Goal: Transaction & Acquisition: Purchase product/service

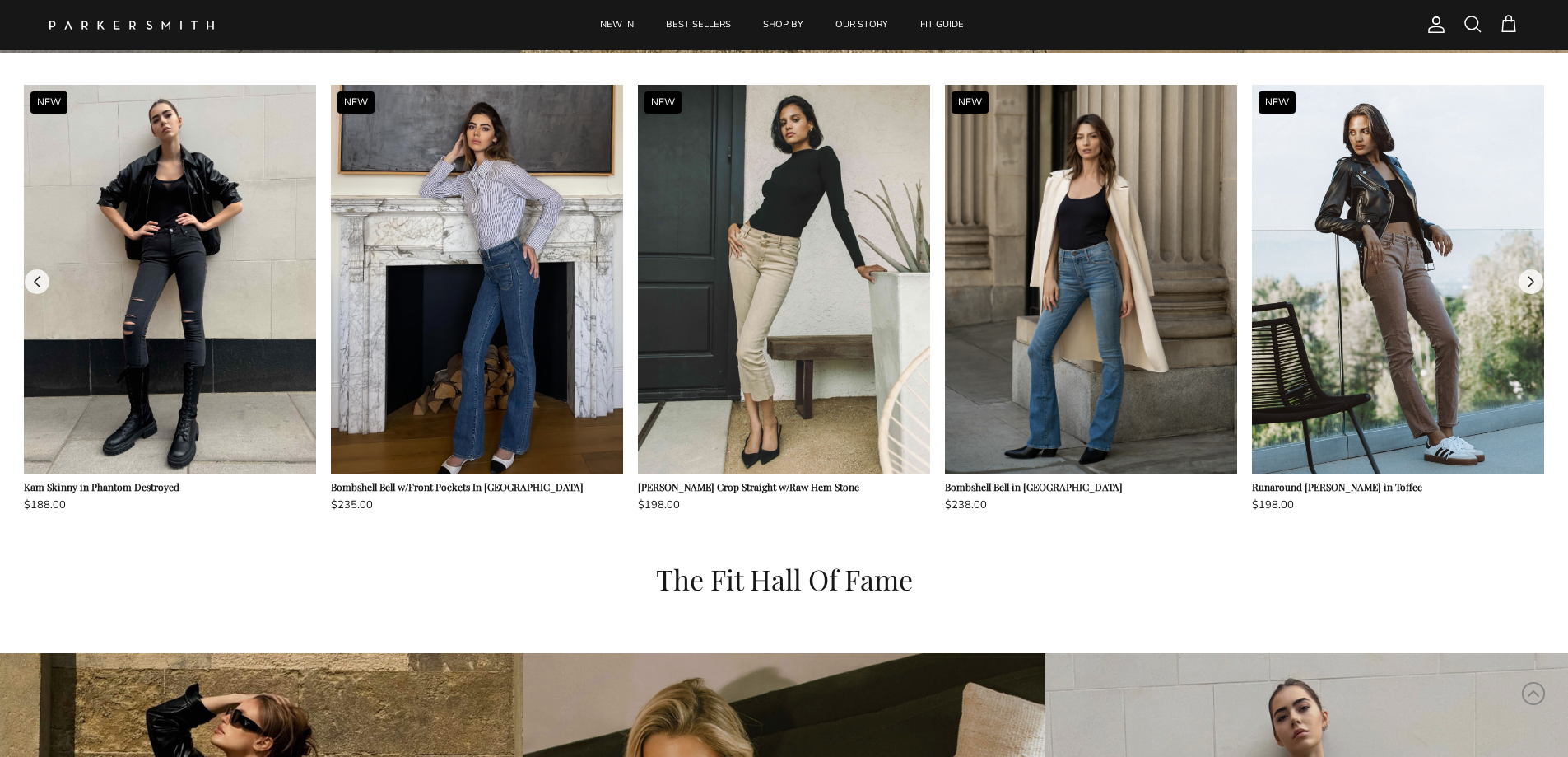
scroll to position [1647, 0]
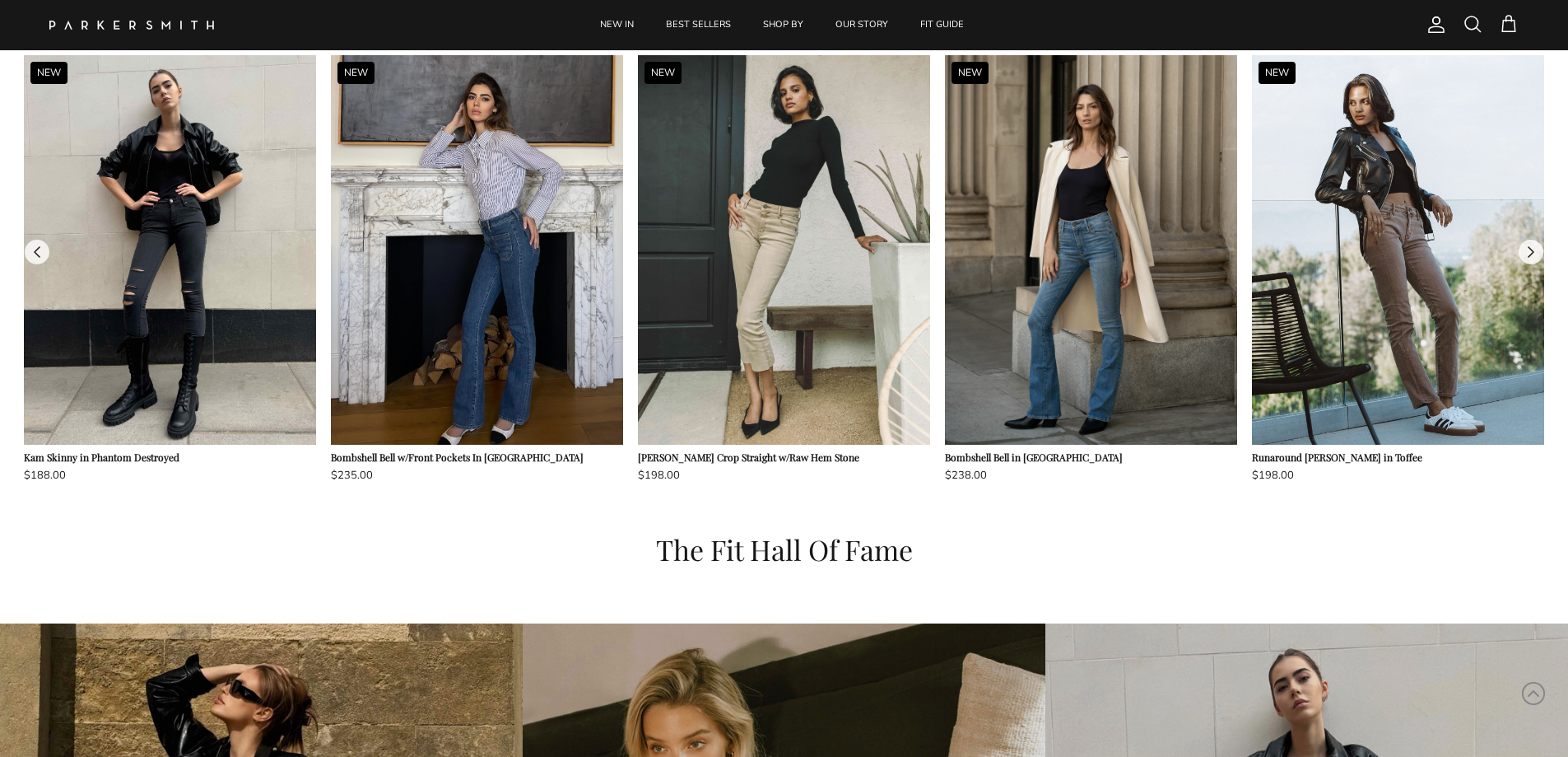
click at [1102, 344] on img at bounding box center [1091, 249] width 292 height 389
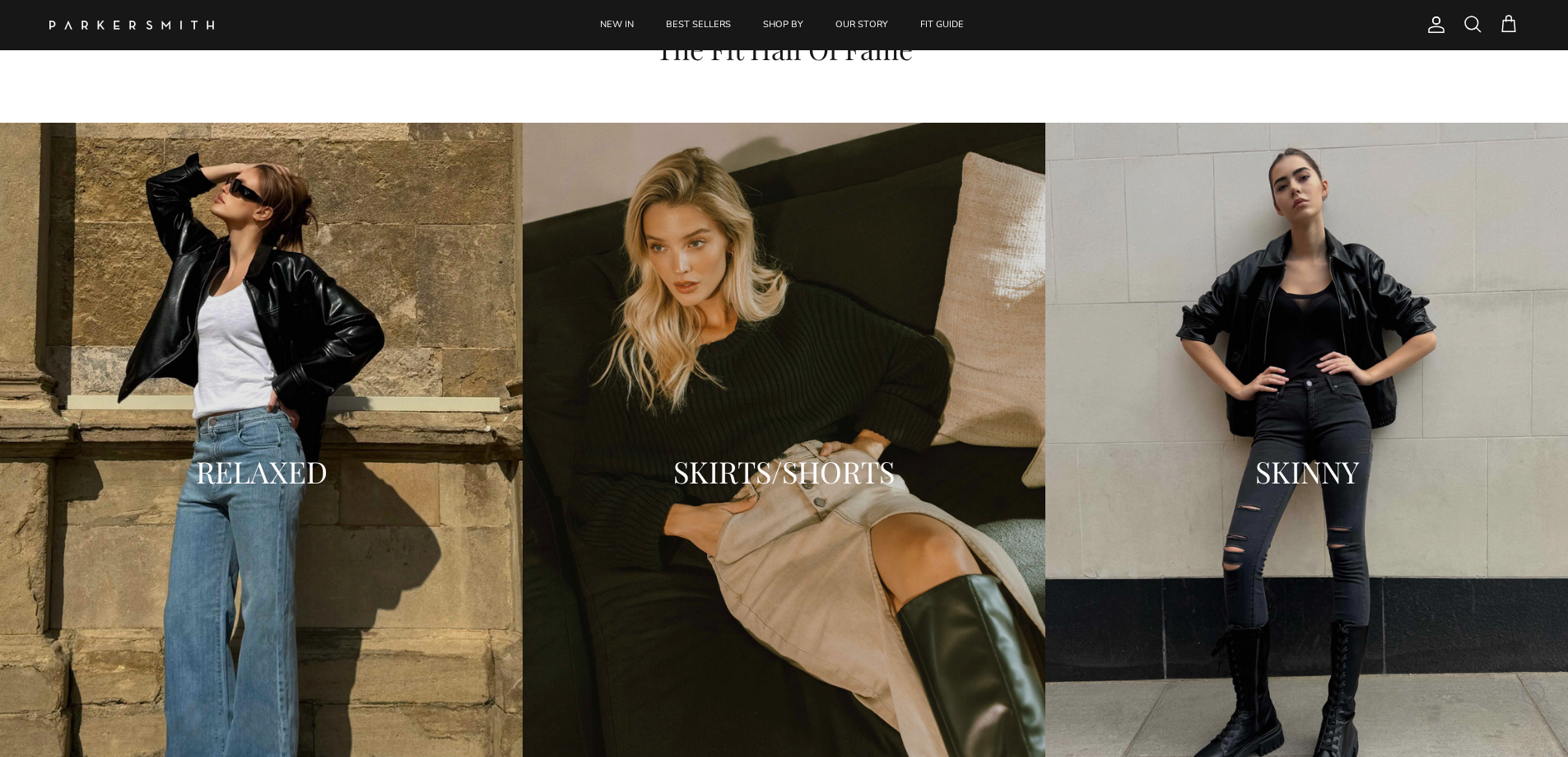
scroll to position [1894, 0]
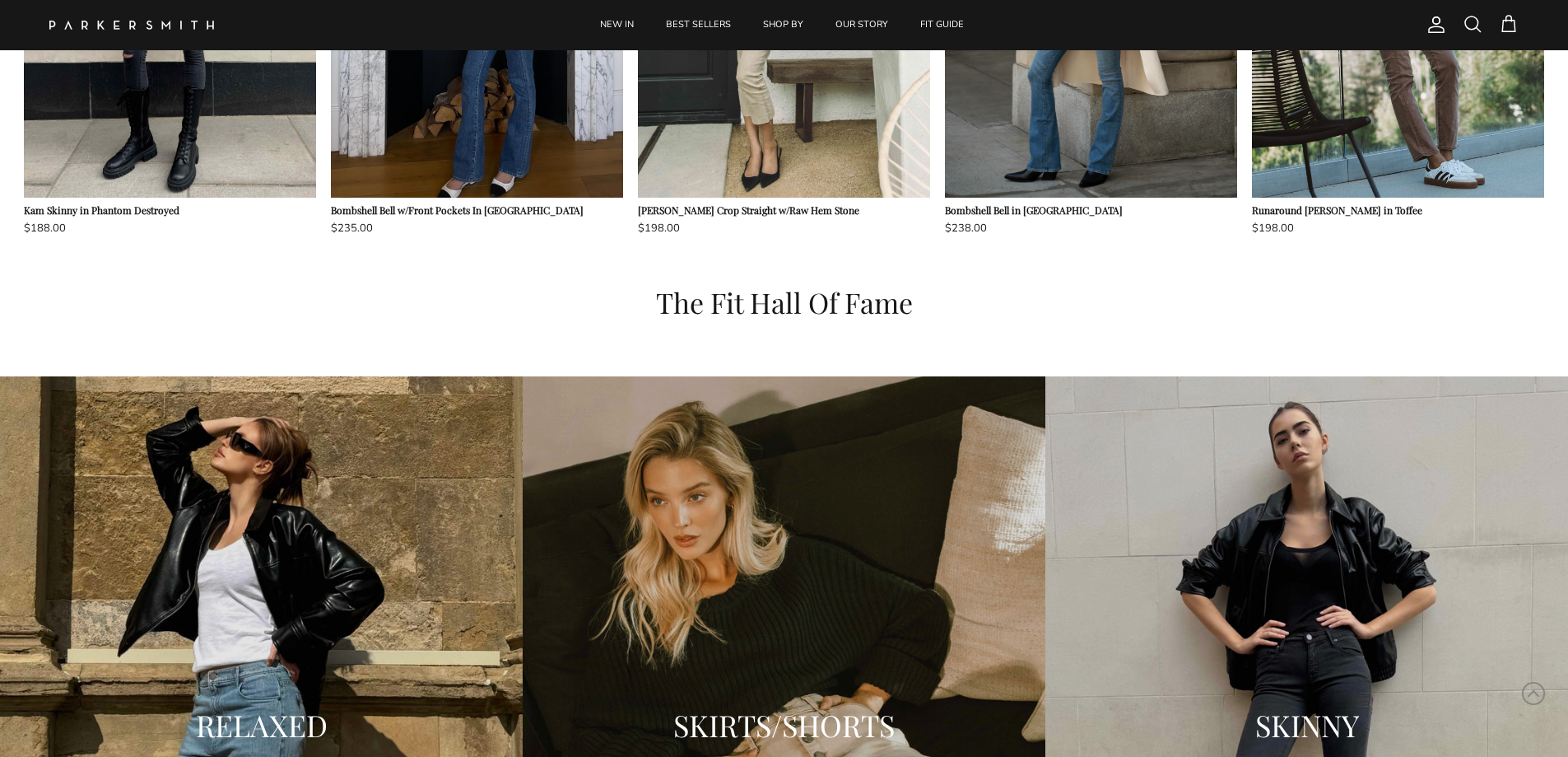
click at [829, 536] on div "SKIRTS/SHORTS" at bounding box center [784, 725] width 523 height 698
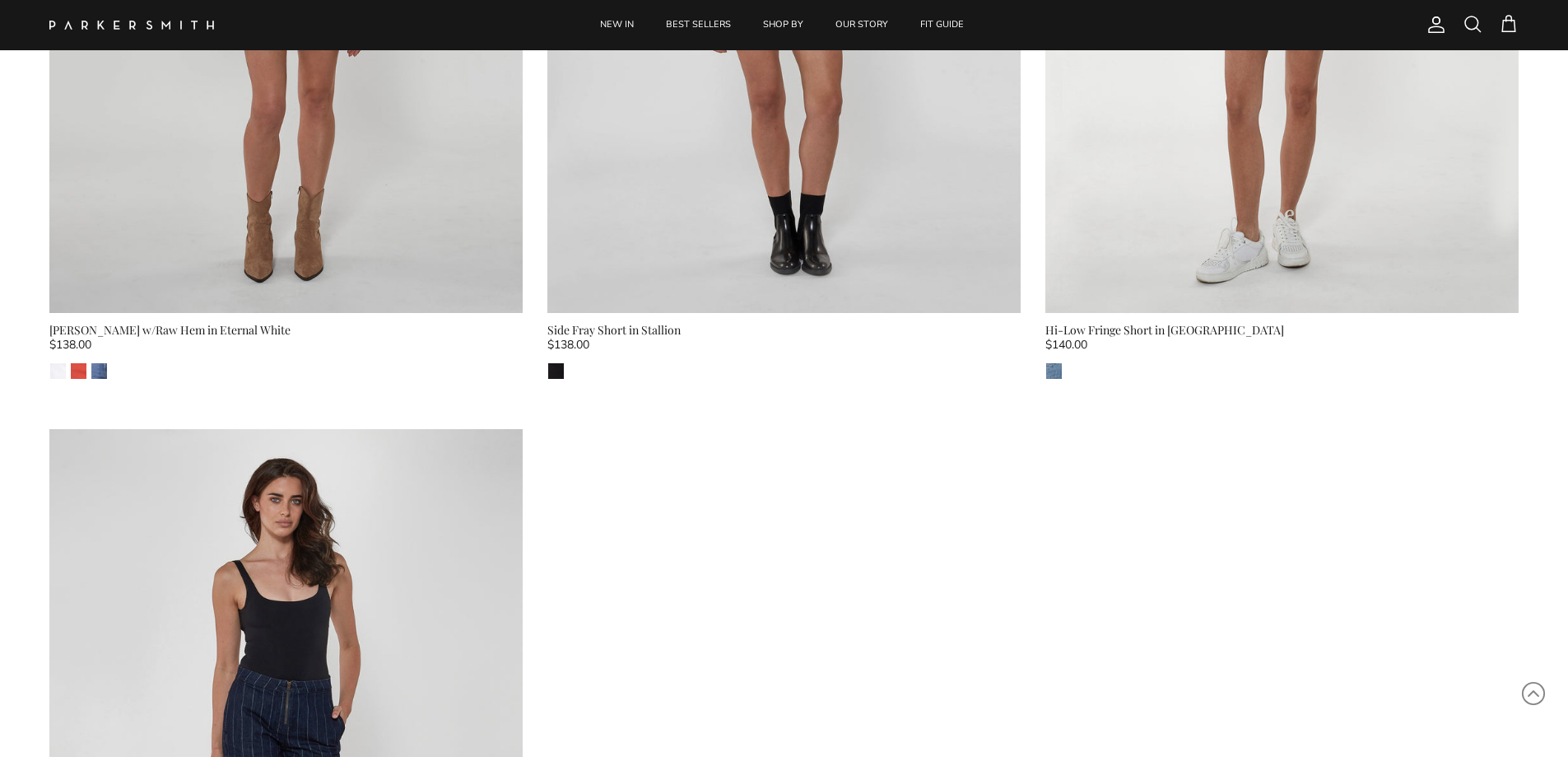
scroll to position [1976, 0]
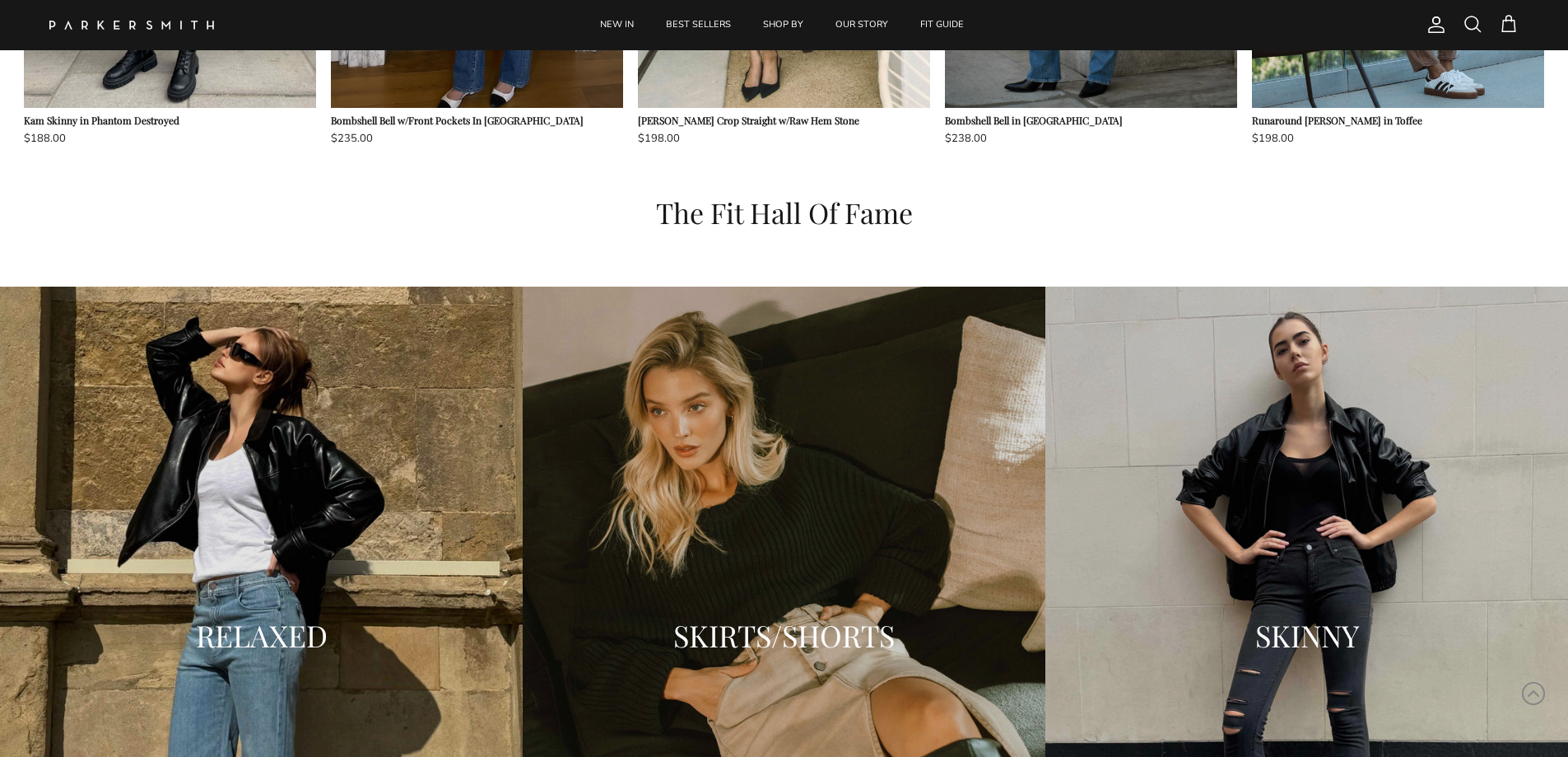
scroll to position [2224, 0]
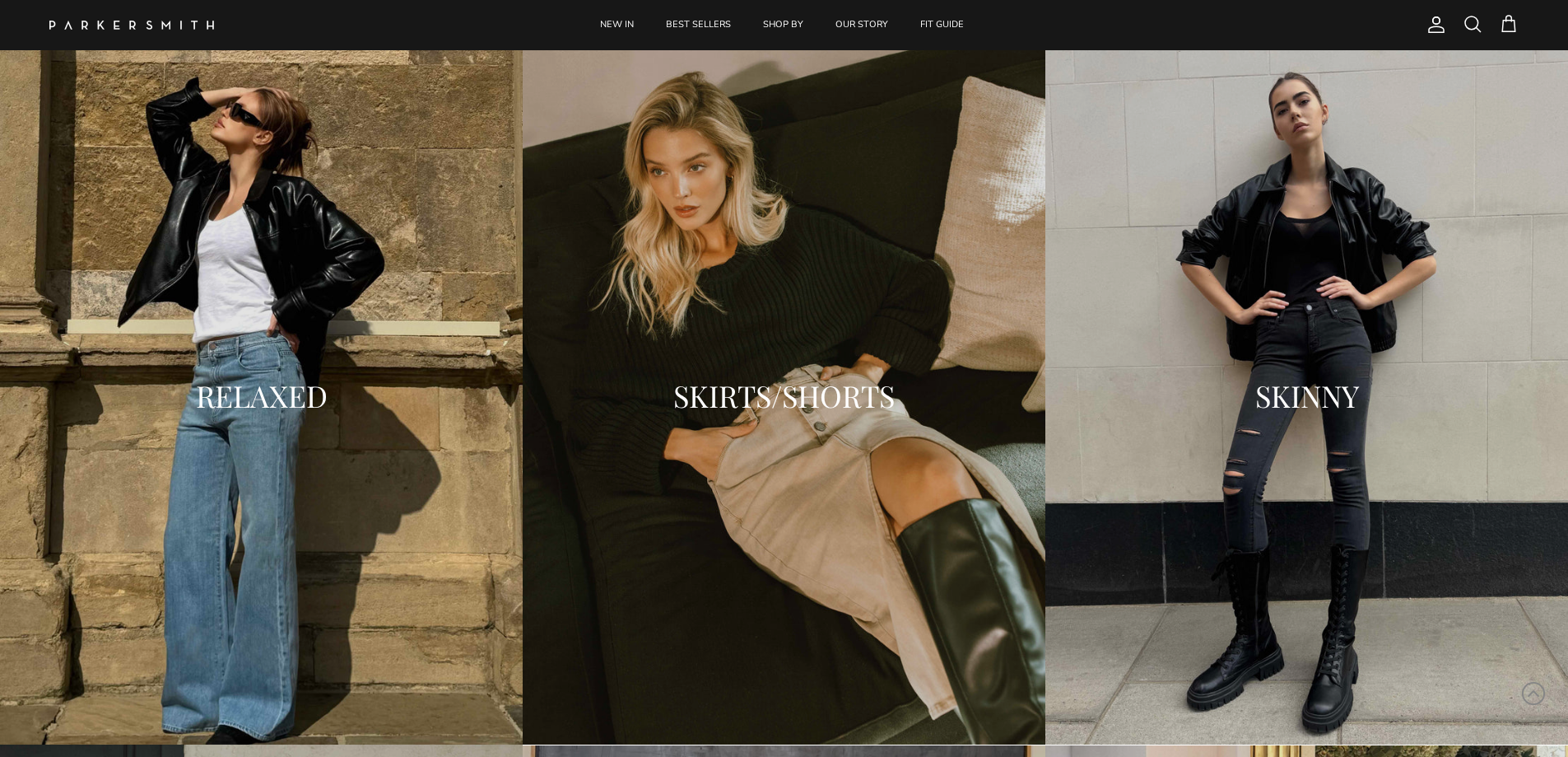
click at [1315, 411] on h2 "SKINNY" at bounding box center [1306, 395] width 490 height 33
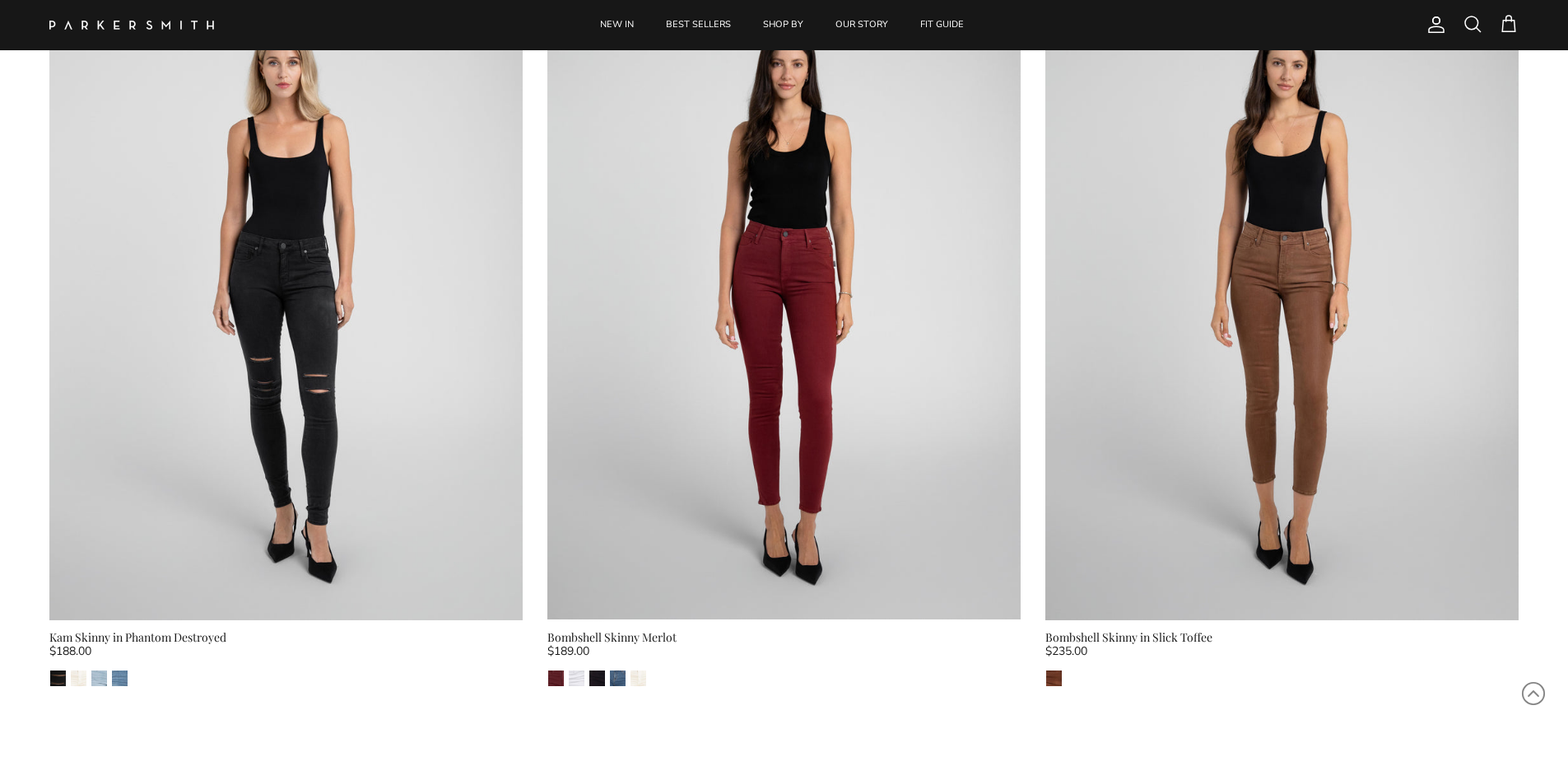
scroll to position [2059, 0]
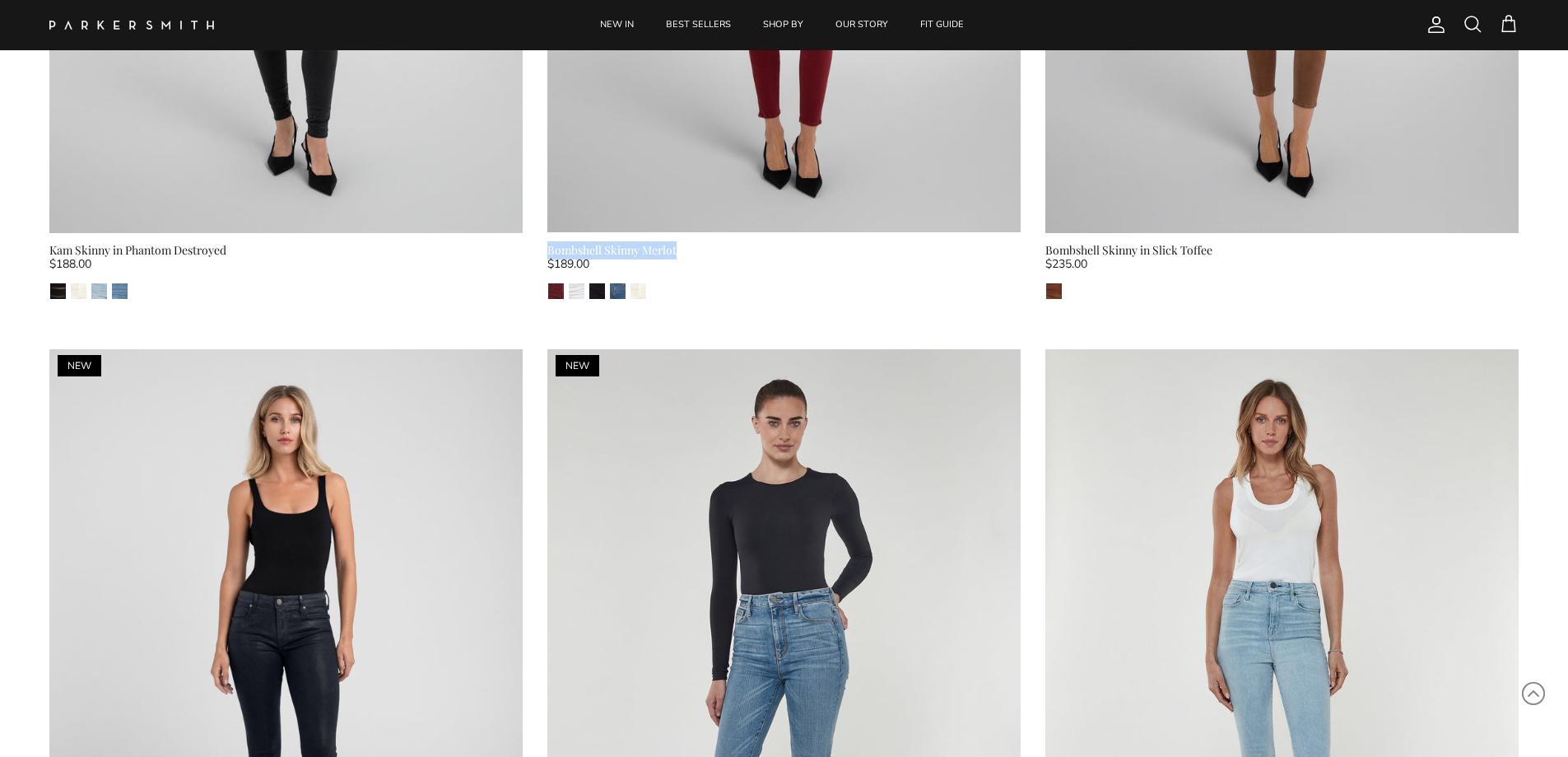
drag, startPoint x: 541, startPoint y: 242, endPoint x: 681, endPoint y: 243, distance: 140.0
copy div "Bombshell Skinny Merlot"
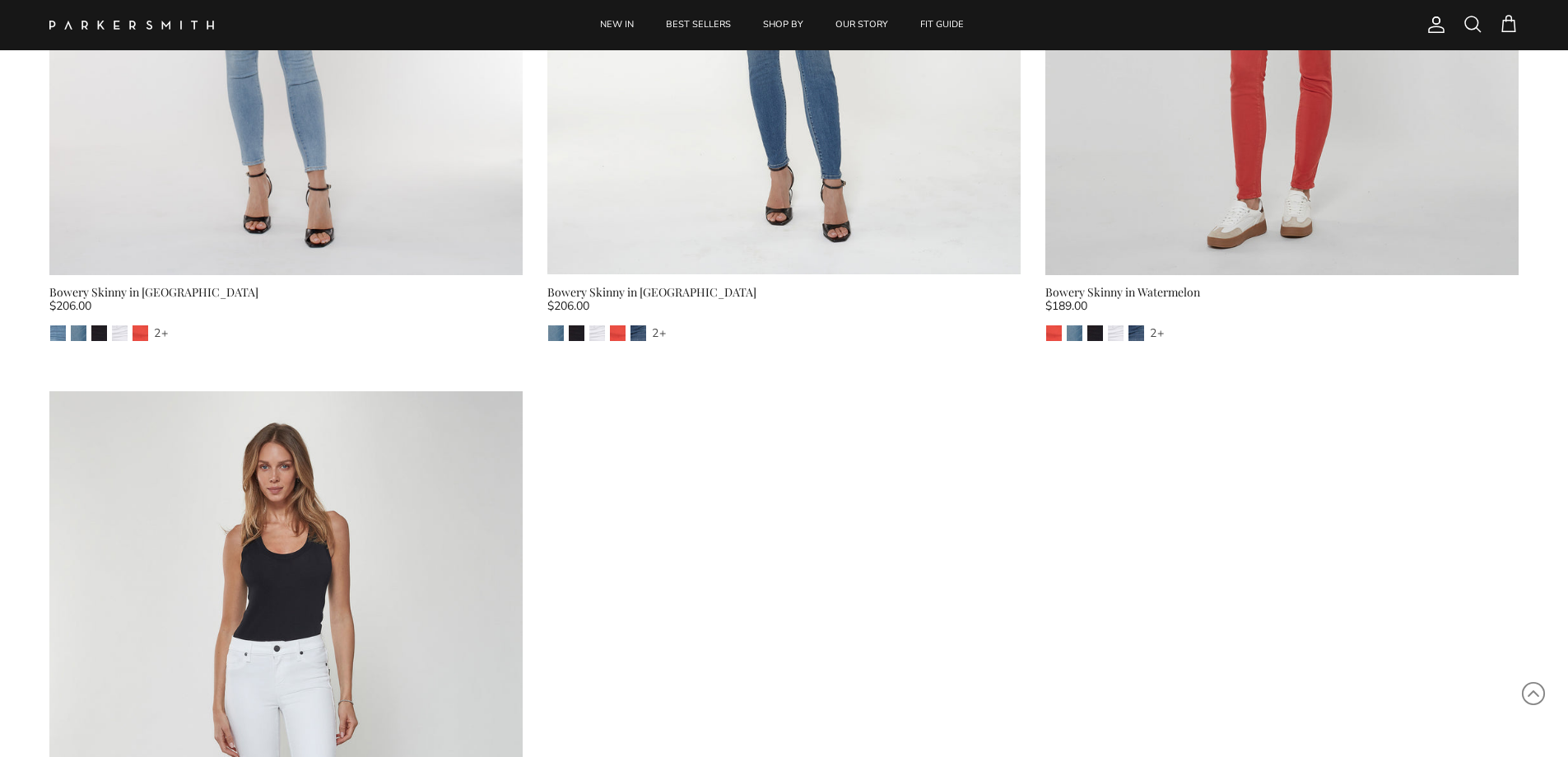
scroll to position [8235, 0]
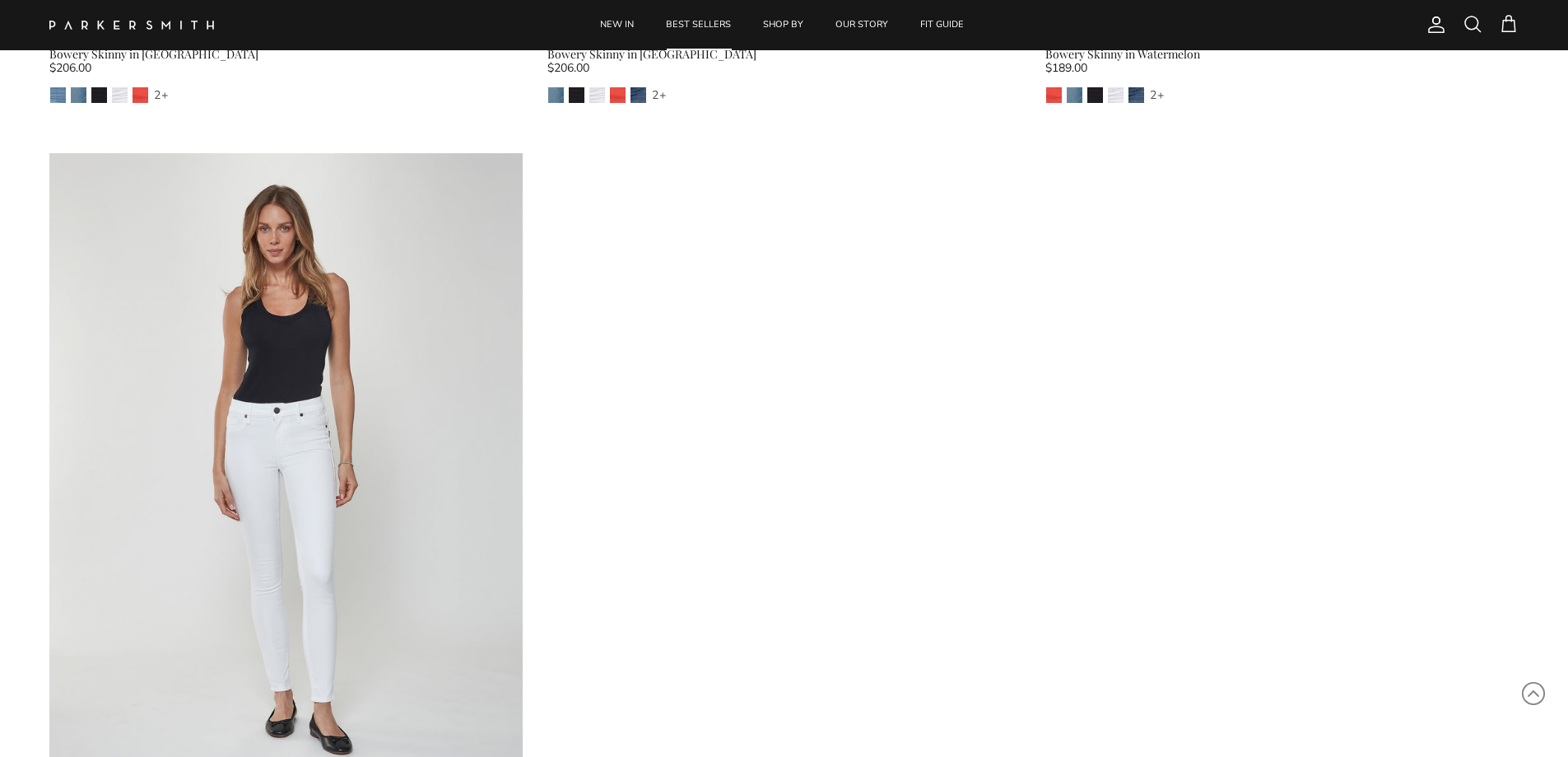
click at [697, 28] on link "BEST SELLERS" at bounding box center [698, 25] width 95 height 50
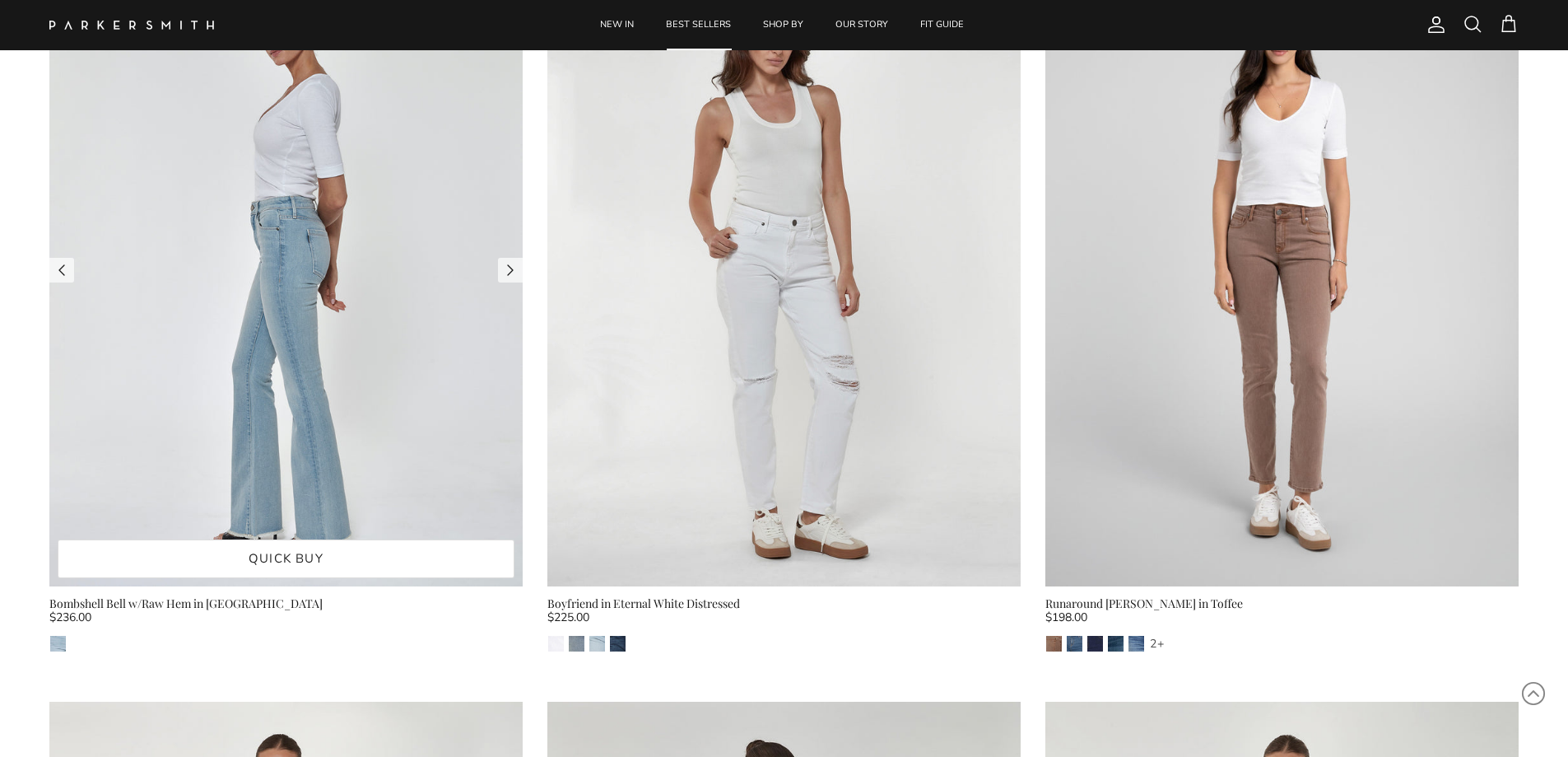
scroll to position [3376, 0]
